Goal: Task Accomplishment & Management: Manage account settings

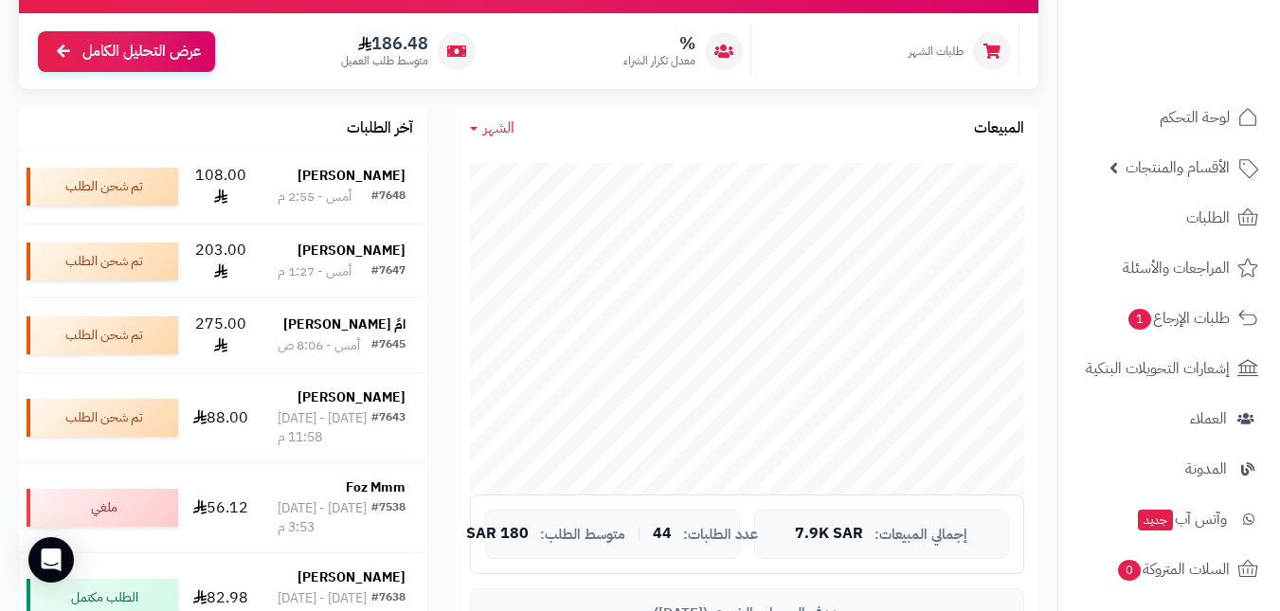
scroll to position [284, 0]
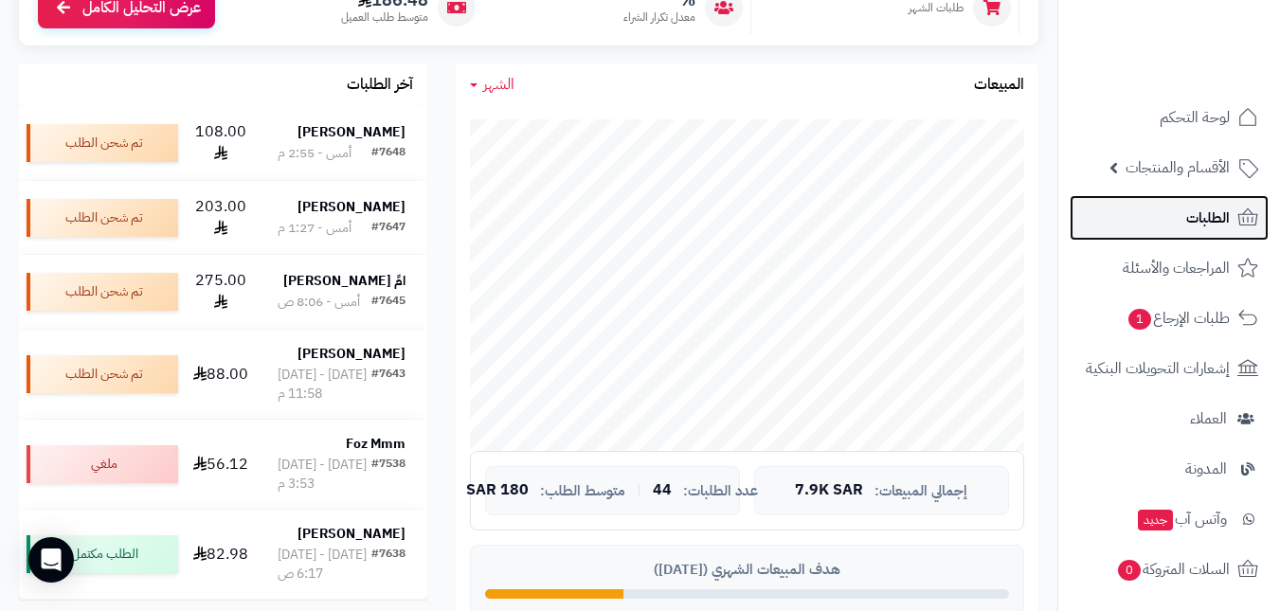
click at [1194, 212] on span "الطلبات" at bounding box center [1208, 218] width 44 height 27
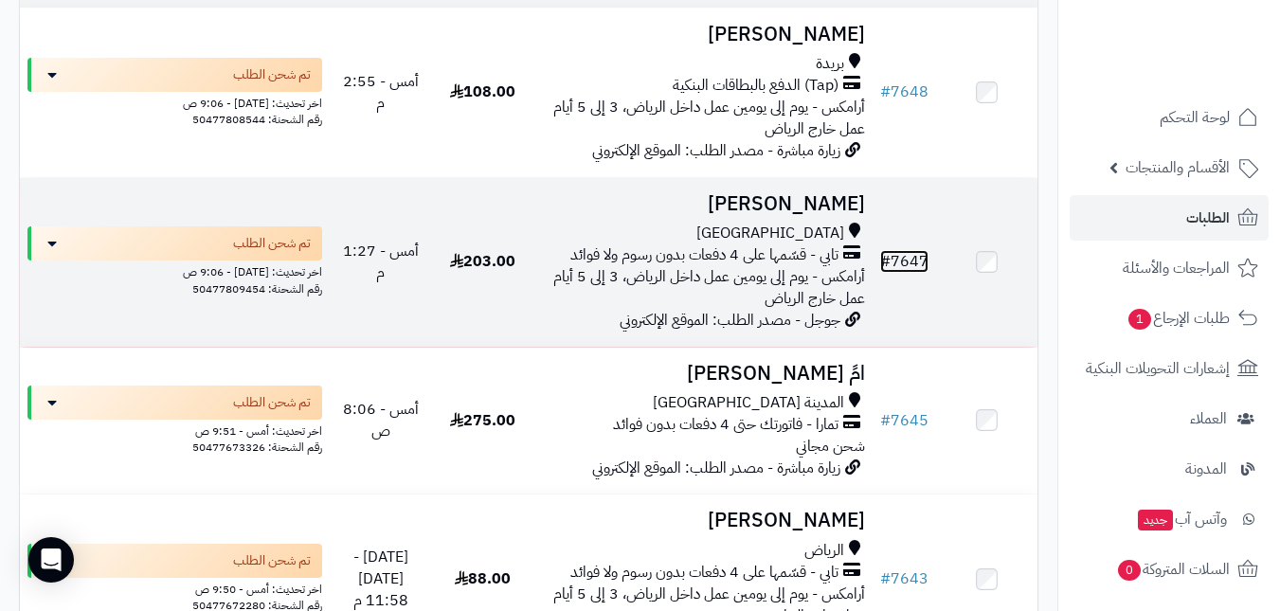
scroll to position [474, 0]
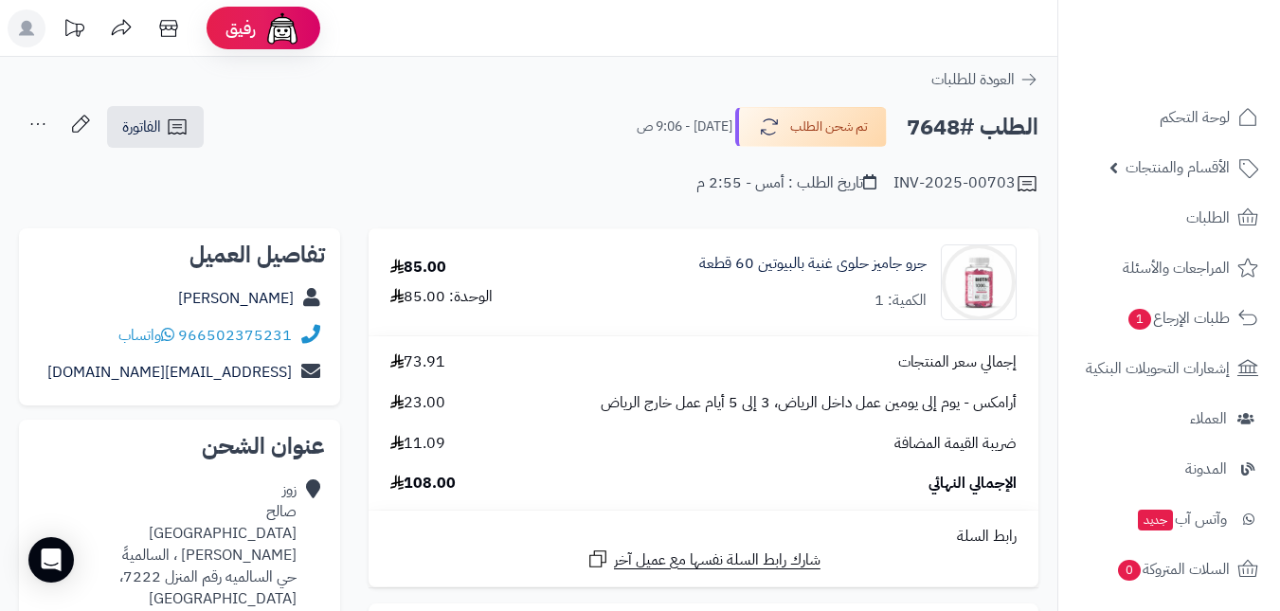
click at [748, 18] on header "رفيق ! 0 الطلبات معالجة مكتمل إرجاع المنتجات العملاء المتواجدون الان 8800 عملاء…" at bounding box center [640, 28] width 1280 height 57
